Goal: Use online tool/utility: Utilize a website feature to perform a specific function

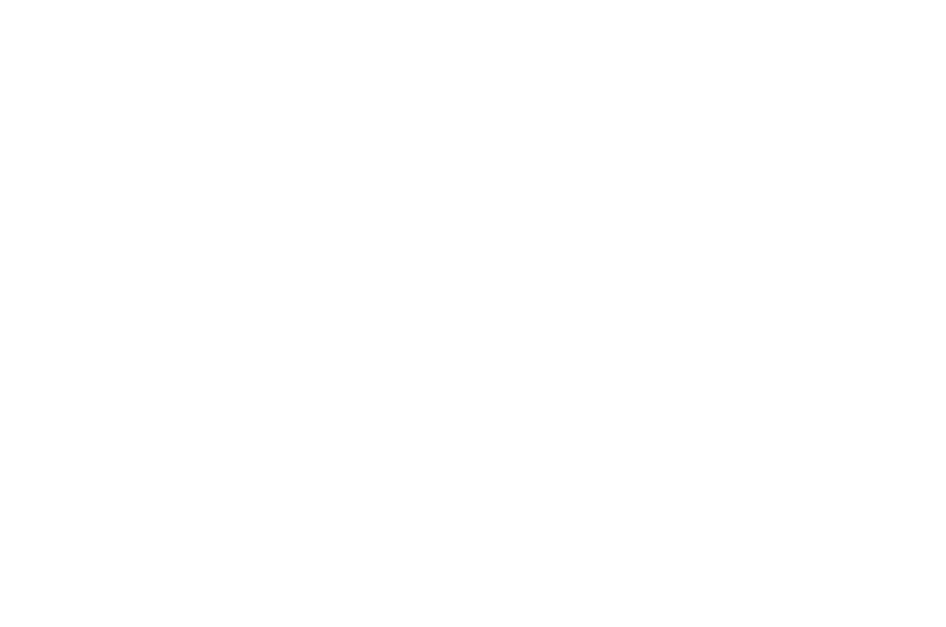
type input "/demo-page"
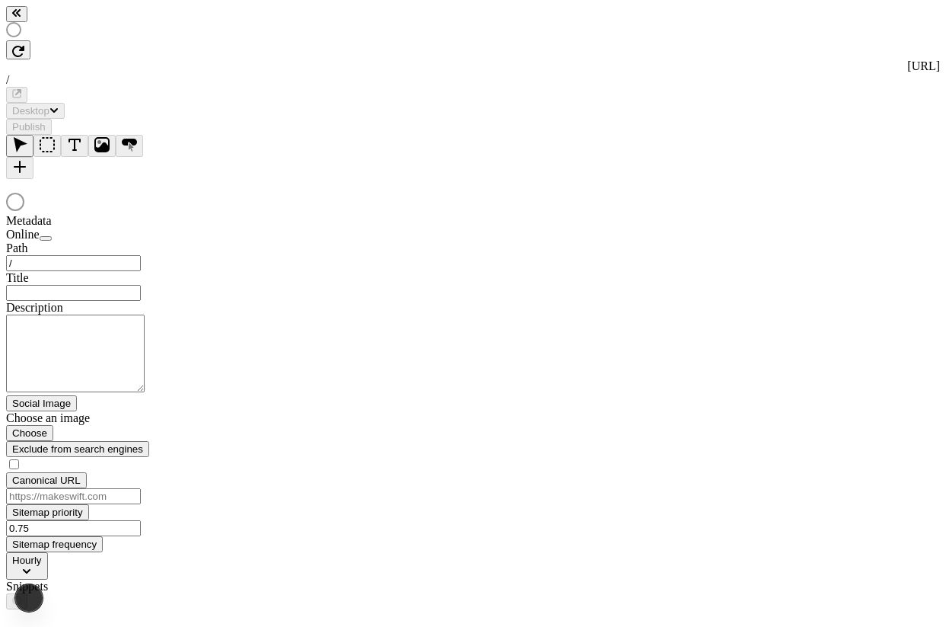
type input "/demo-page"
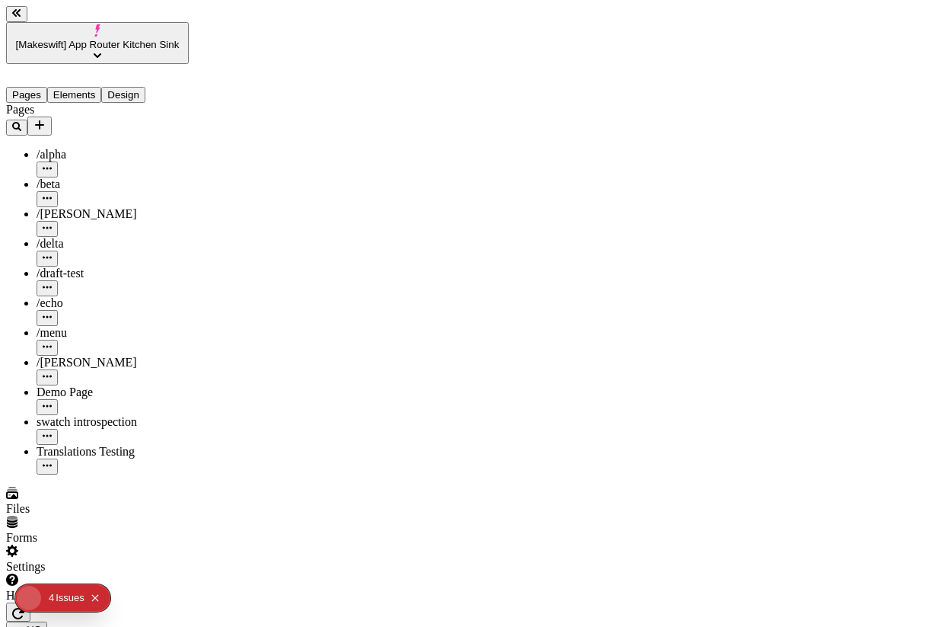
type input "/demo-page"
click at [30, 602] on button "button" at bounding box center [18, 611] width 24 height 19
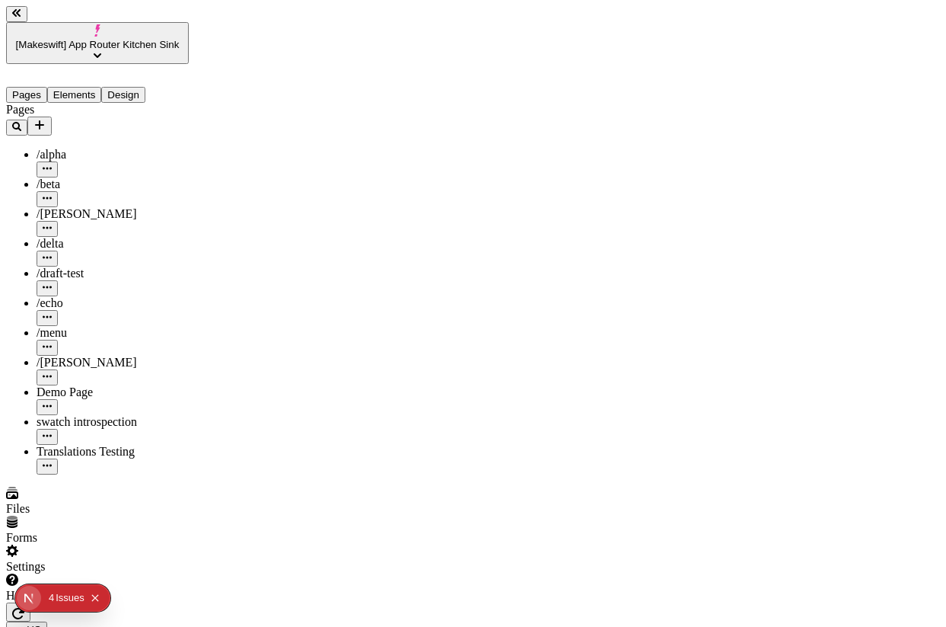
type input "1145"
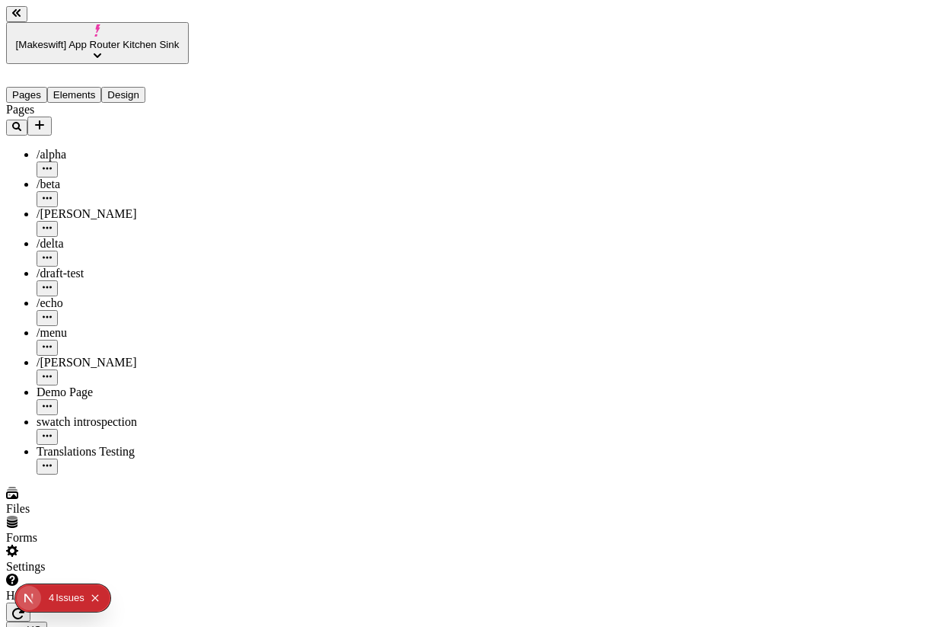
type input "185"
type input "5"
type input "80"
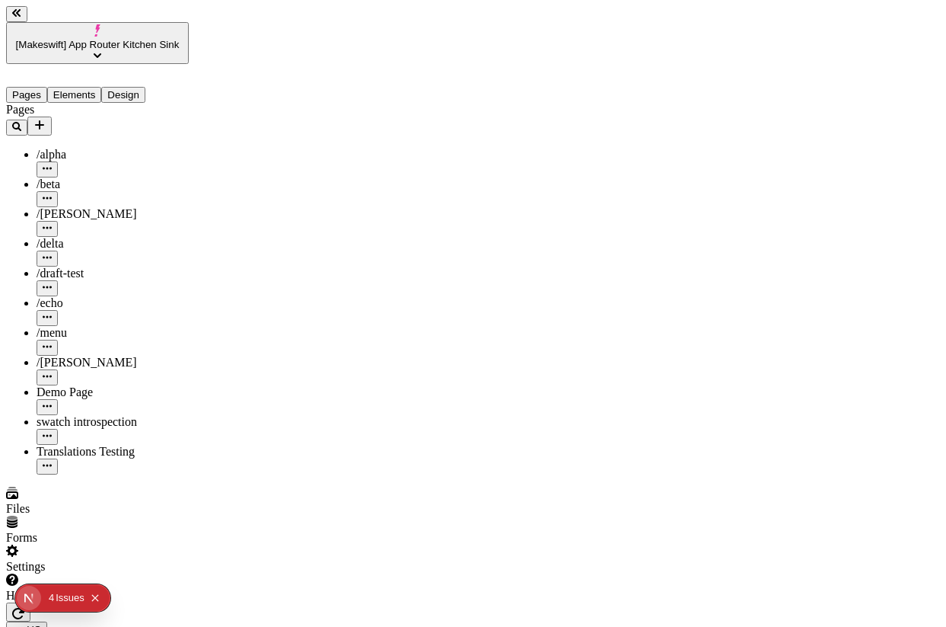
click at [24, 607] on icon "button" at bounding box center [18, 613] width 12 height 12
